Goal: Transaction & Acquisition: Purchase product/service

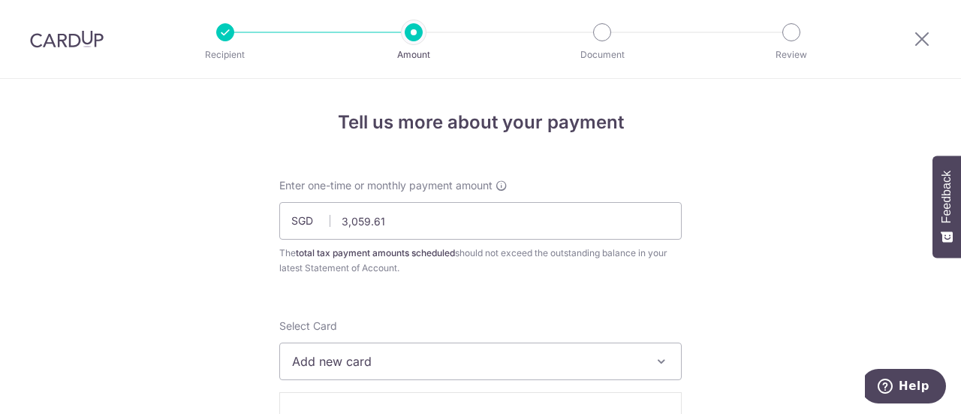
click at [86, 34] on img at bounding box center [67, 39] width 74 height 18
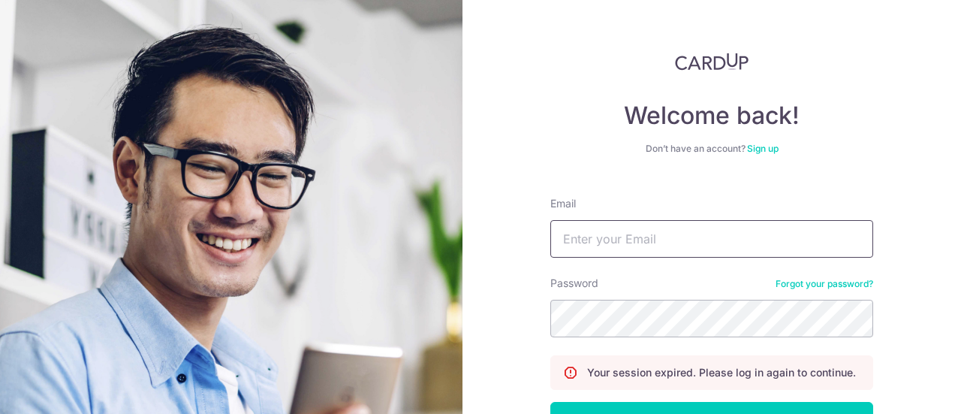
click at [619, 238] on input "Email" at bounding box center [711, 239] width 323 height 38
type input "kellytan6766@gmail.com"
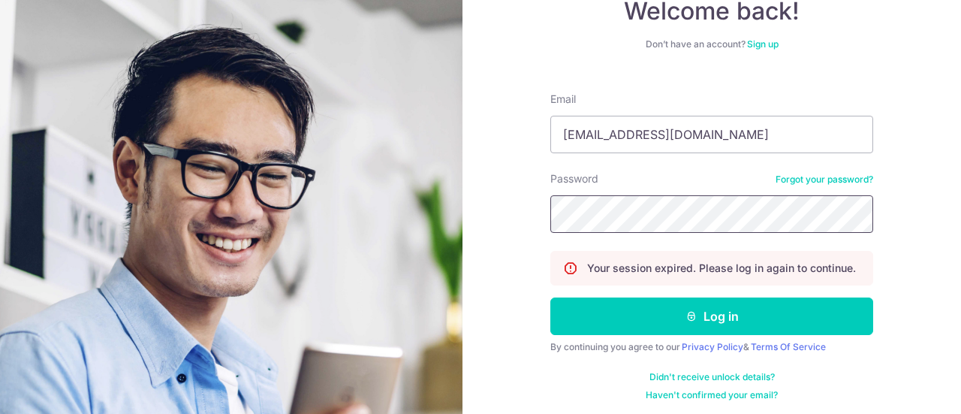
scroll to position [108, 0]
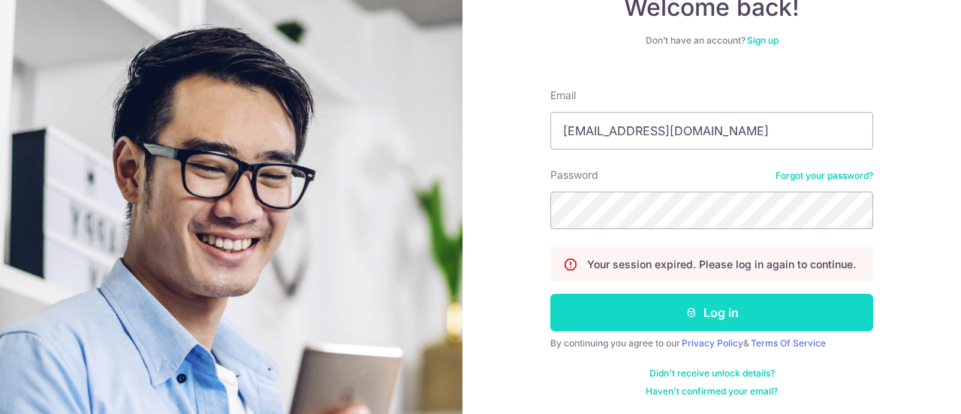
click at [712, 314] on button "Log in" at bounding box center [711, 313] width 323 height 38
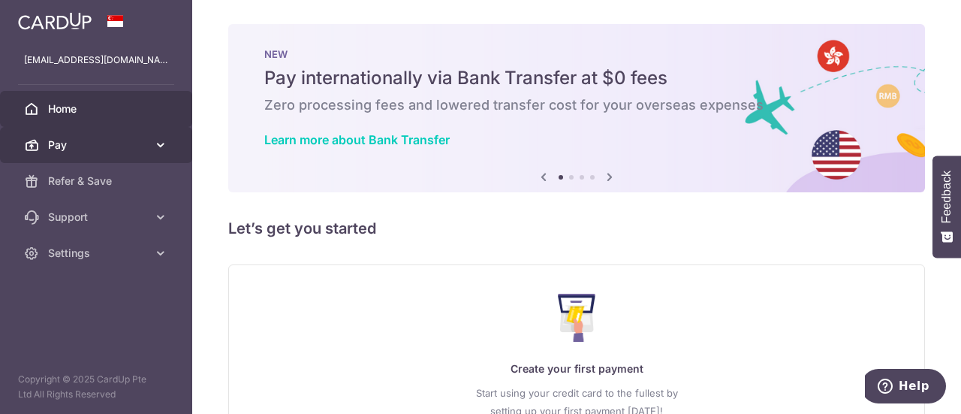
click at [60, 140] on span "Pay" at bounding box center [97, 144] width 99 height 15
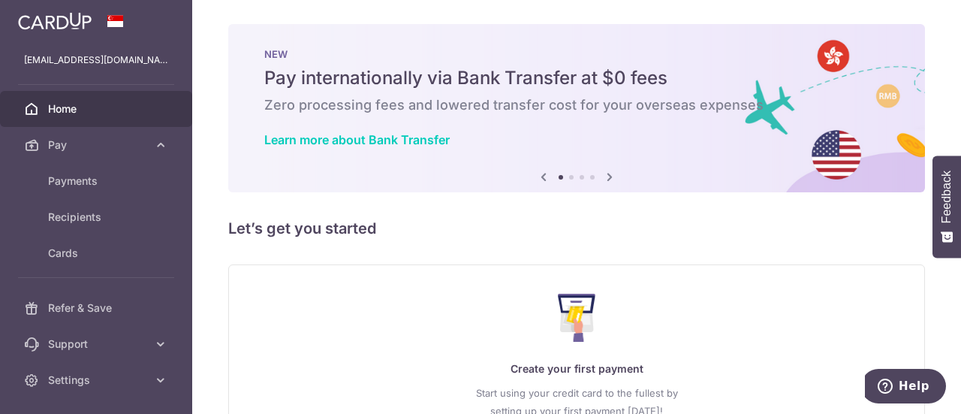
click at [60, 104] on span "Home" at bounding box center [97, 108] width 99 height 15
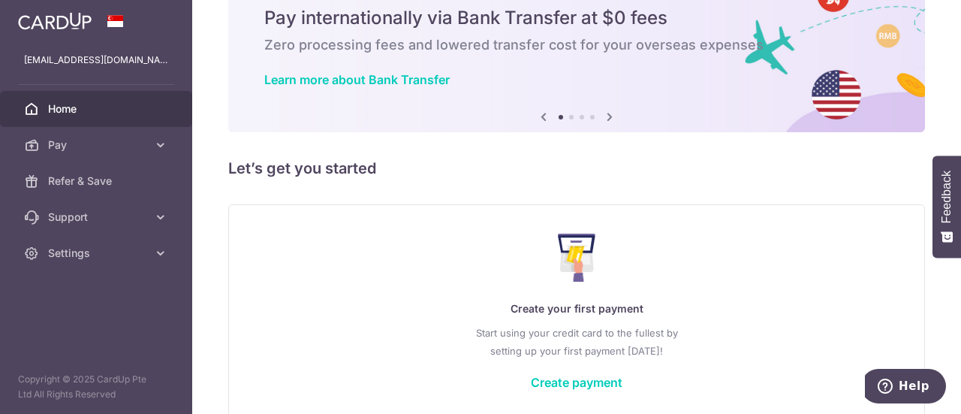
scroll to position [134, 0]
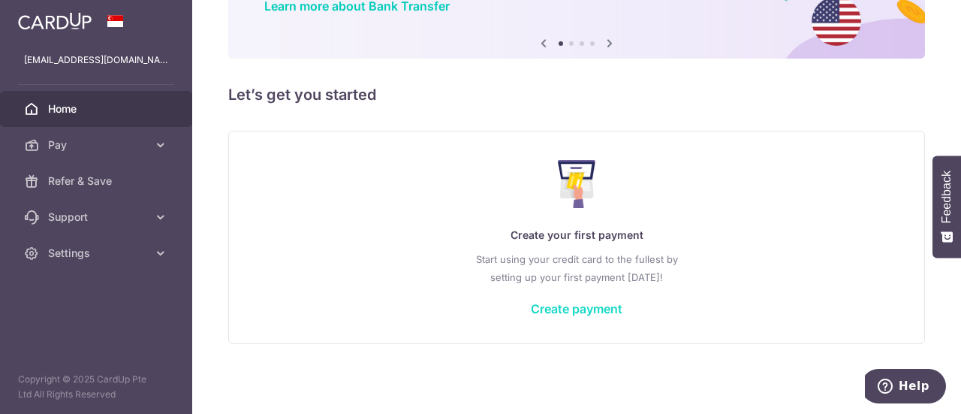
click at [566, 309] on link "Create payment" at bounding box center [577, 308] width 92 height 15
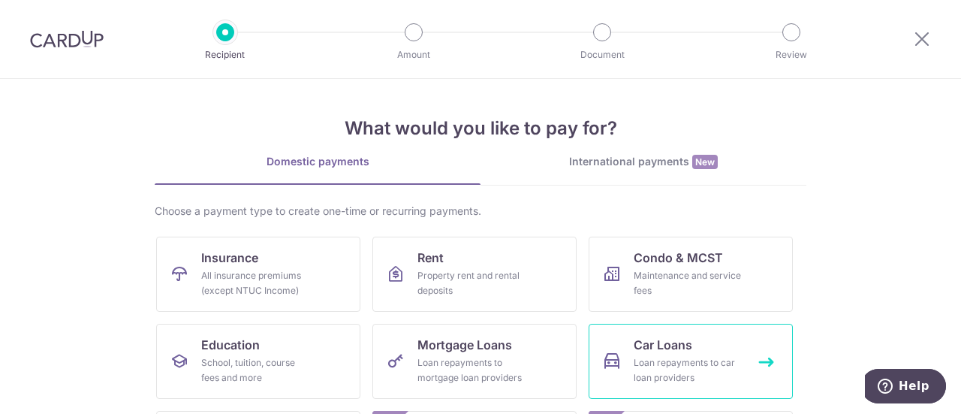
click at [652, 366] on div "Loan repayments to car loan providers" at bounding box center [688, 370] width 108 height 30
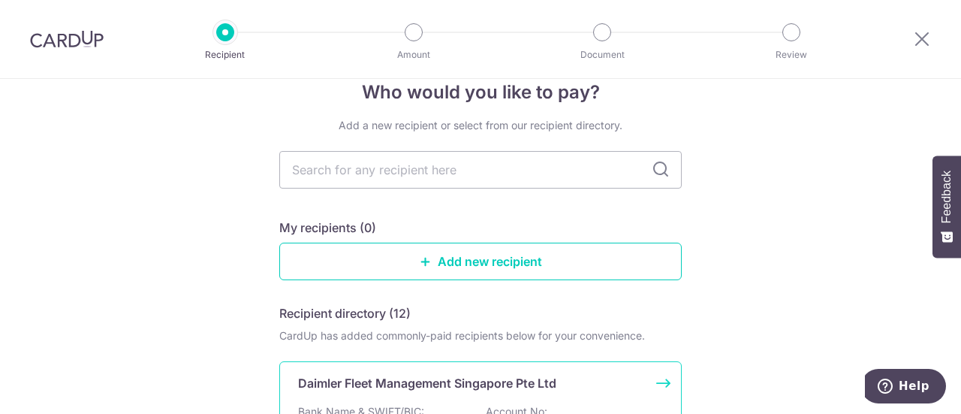
scroll to position [75, 0]
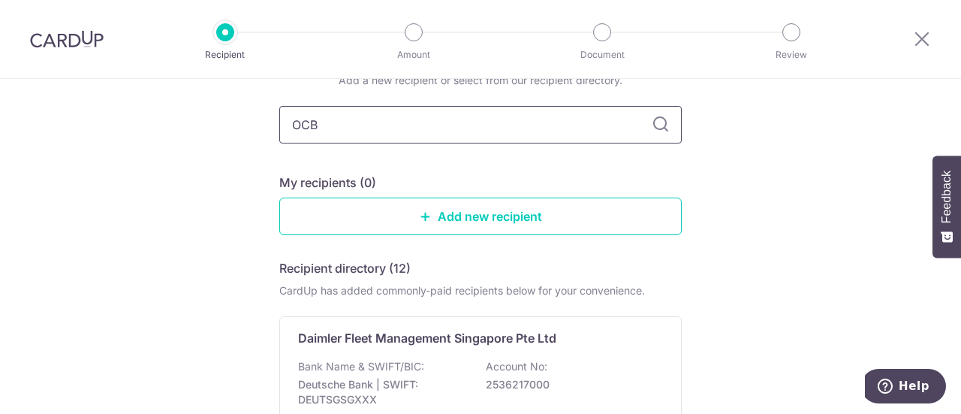
type input "OCBC"
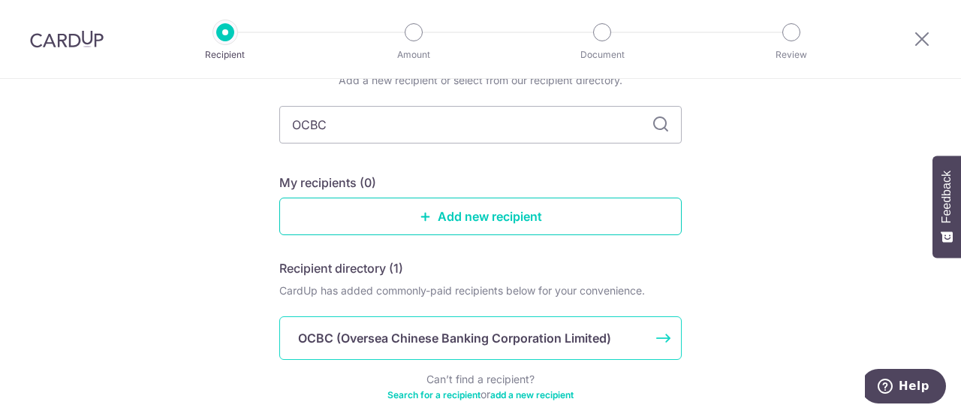
click at [592, 335] on p "OCBC (Oversea Chinese Banking Corporation Limited)" at bounding box center [454, 338] width 313 height 18
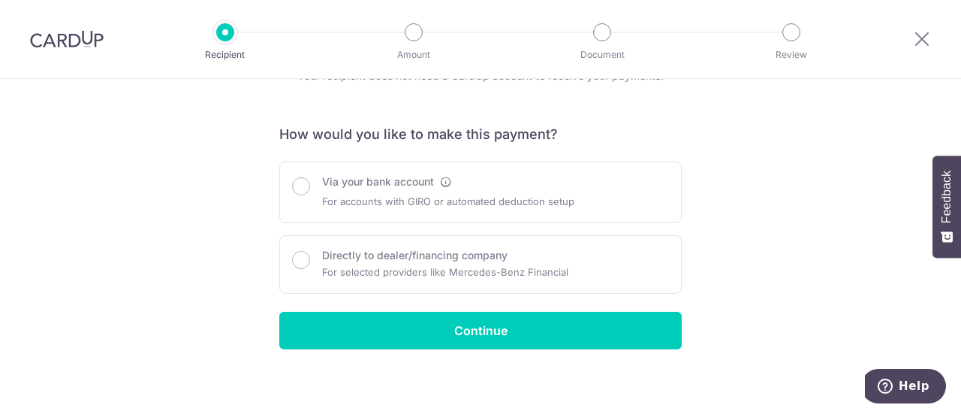
scroll to position [83, 0]
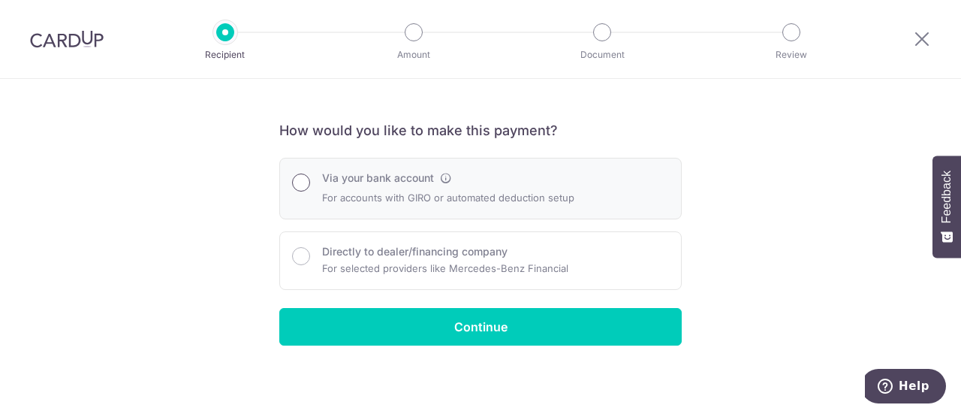
click at [297, 181] on input "Via your bank account" at bounding box center [301, 182] width 18 height 18
radio input "true"
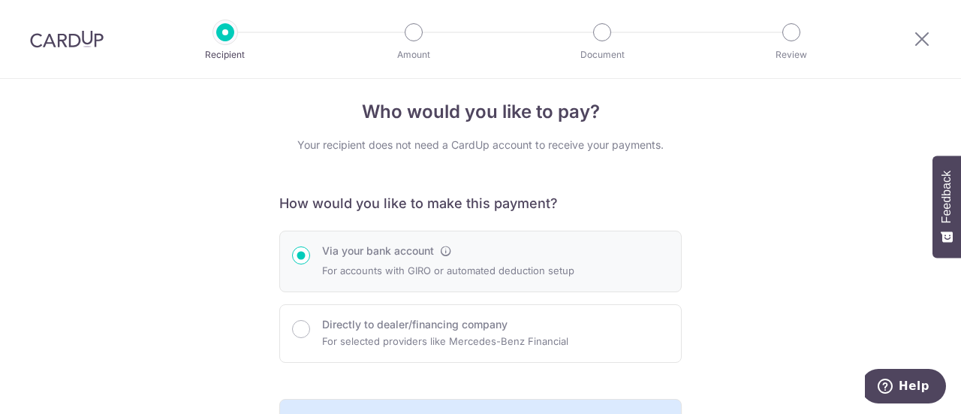
scroll to position [0, 0]
